Goal: Transaction & Acquisition: Purchase product/service

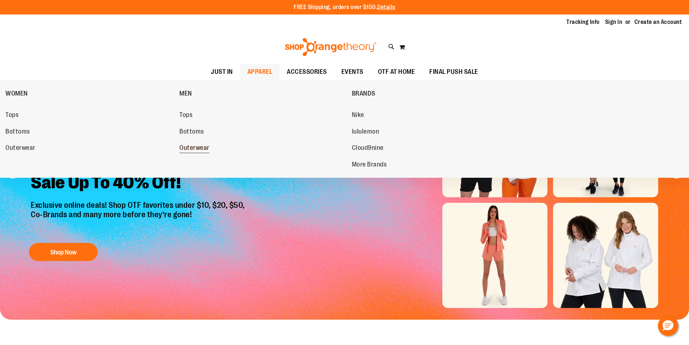
click at [189, 144] on span "Outerwear" at bounding box center [194, 148] width 30 height 9
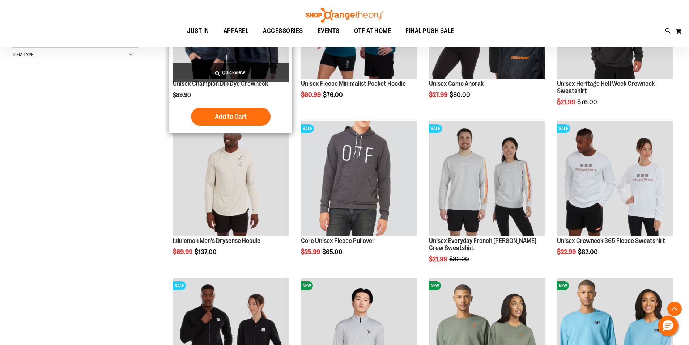
scroll to position [72, 0]
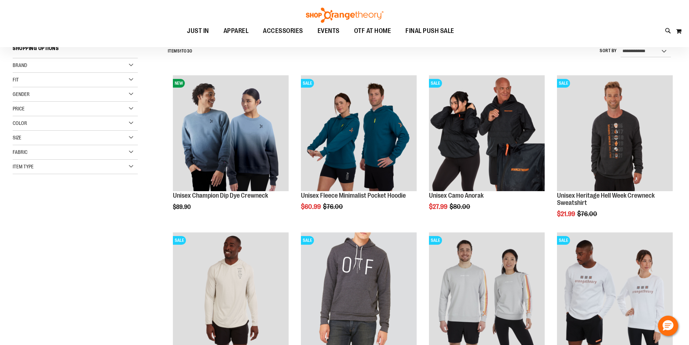
click at [127, 85] on div "Fit" at bounding box center [75, 80] width 125 height 14
click at [103, 78] on div "Fit" at bounding box center [75, 80] width 125 height 14
click at [93, 137] on div "Size" at bounding box center [75, 138] width 125 height 14
click at [86, 154] on link "XL" at bounding box center [81, 155] width 13 height 13
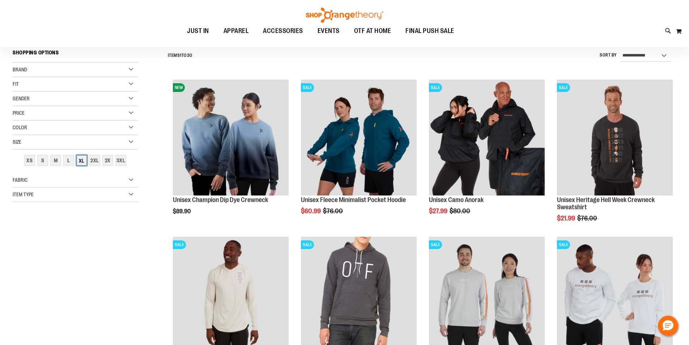
scroll to position [67, 0]
click at [81, 159] on div "XL" at bounding box center [81, 160] width 11 height 11
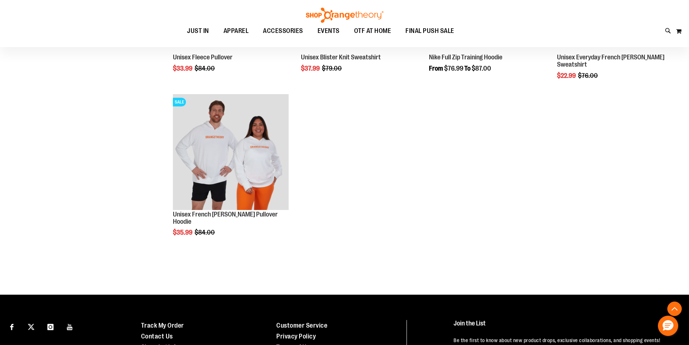
scroll to position [682, 0]
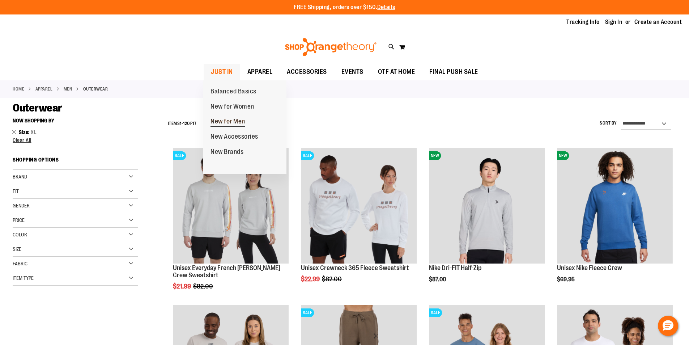
click at [234, 125] on span "New for Men" at bounding box center [227, 121] width 35 height 9
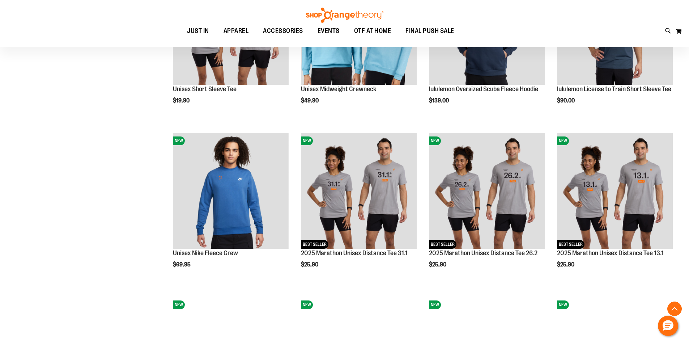
scroll to position [650, 0]
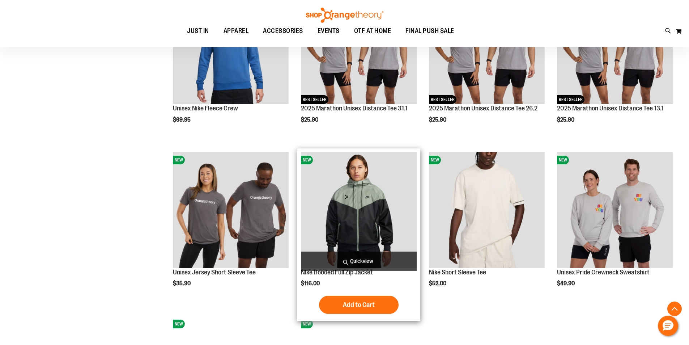
click at [329, 226] on img "product" at bounding box center [359, 210] width 116 height 116
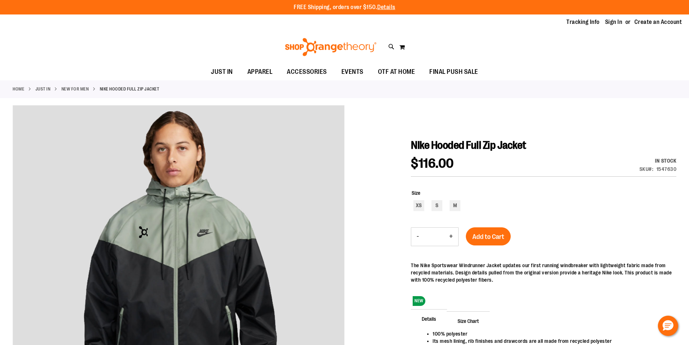
click at [325, 46] on img at bounding box center [331, 47] width 94 height 18
